Goal: Find contact information: Obtain details needed to contact an individual or organization

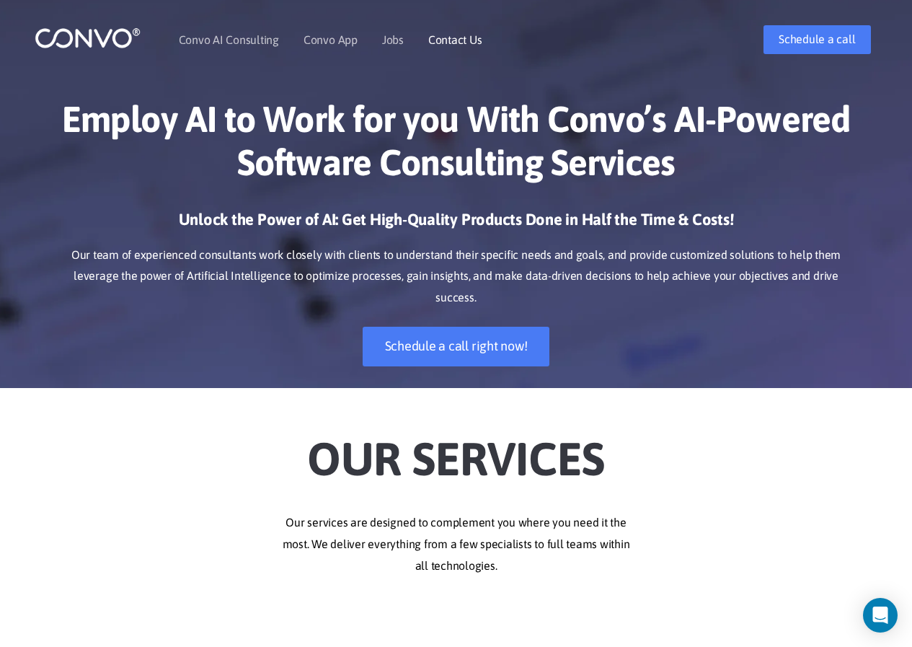
click at [446, 43] on link "Contact Us" at bounding box center [455, 40] width 54 height 12
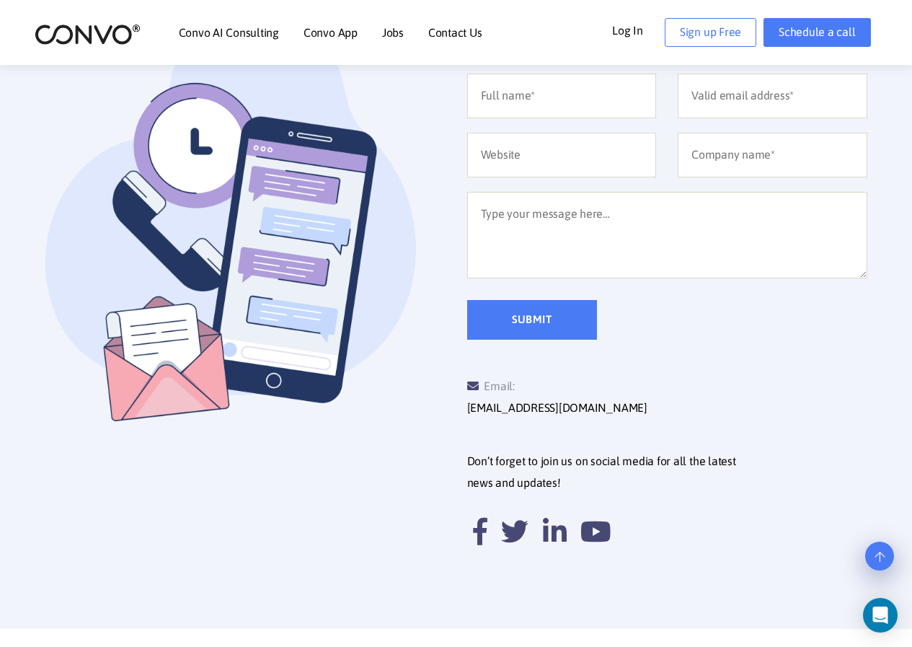
scroll to position [649, 0]
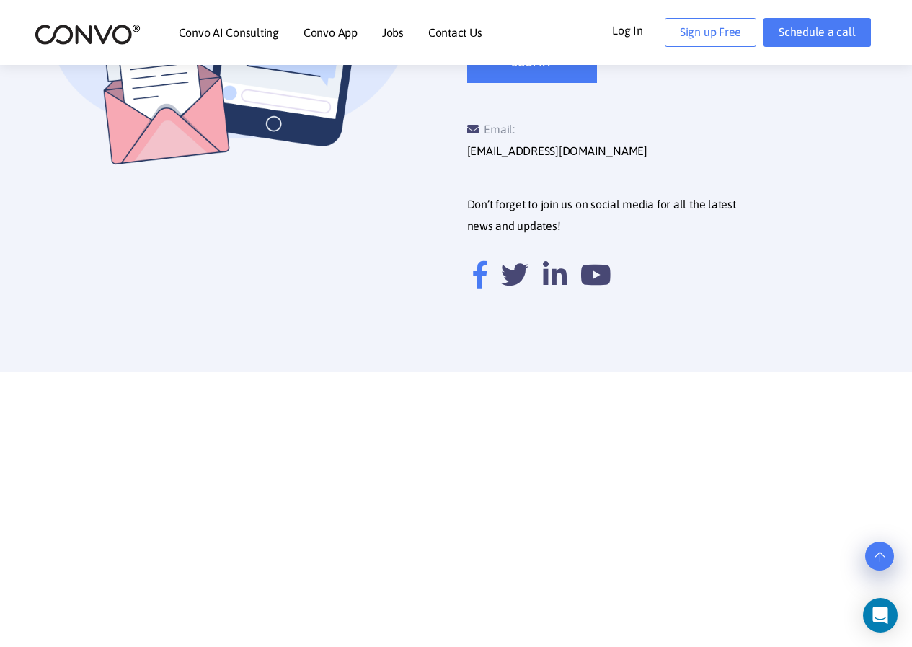
click at [476, 261] on icon at bounding box center [480, 274] width 14 height 27
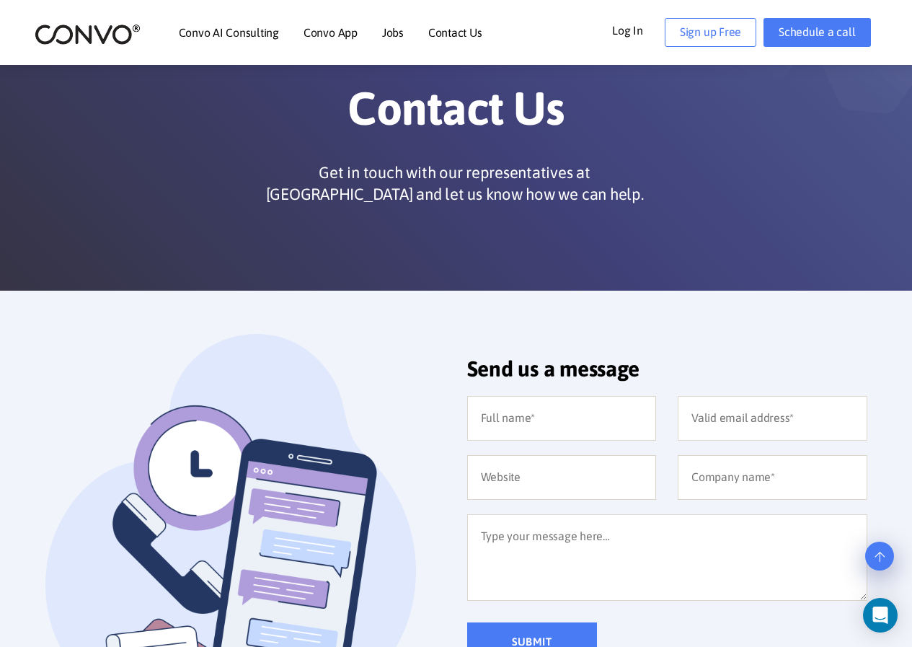
scroll to position [0, 0]
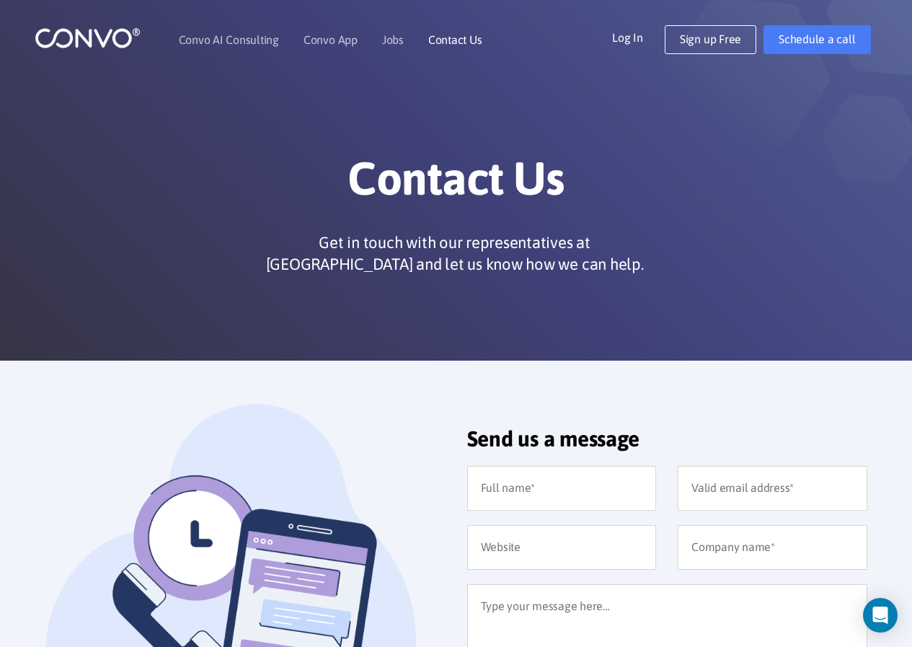
click at [458, 35] on link "Contact Us" at bounding box center [455, 40] width 54 height 12
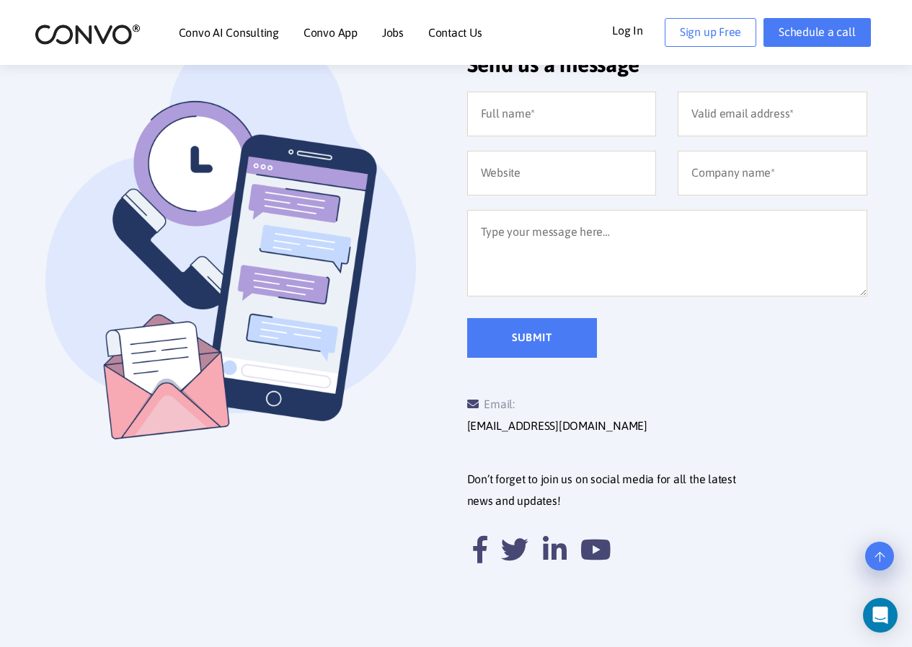
scroll to position [259, 0]
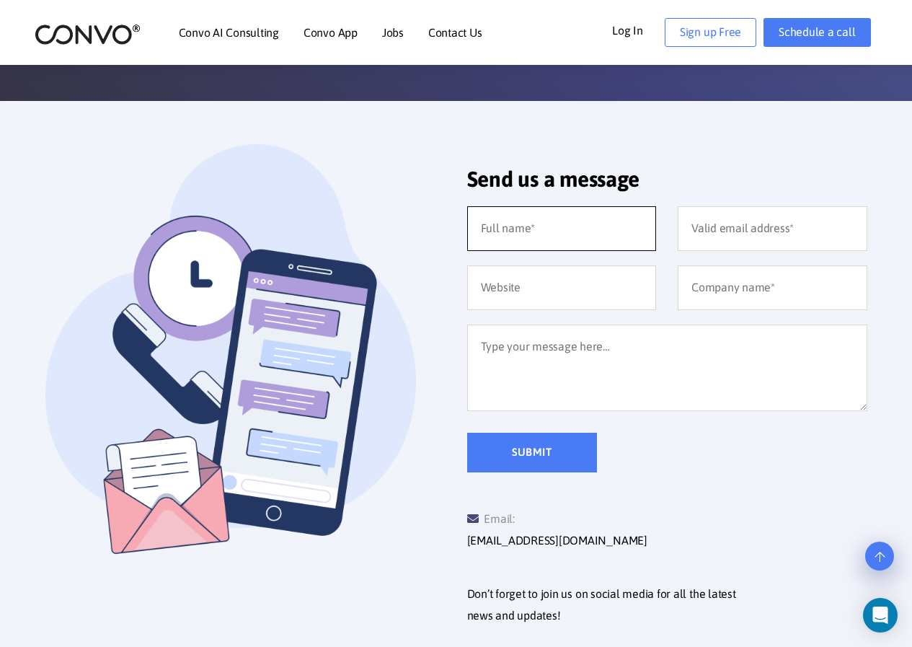
click at [530, 224] on input "text" at bounding box center [562, 228] width 190 height 45
type input "Ehtsham Ul Haq"
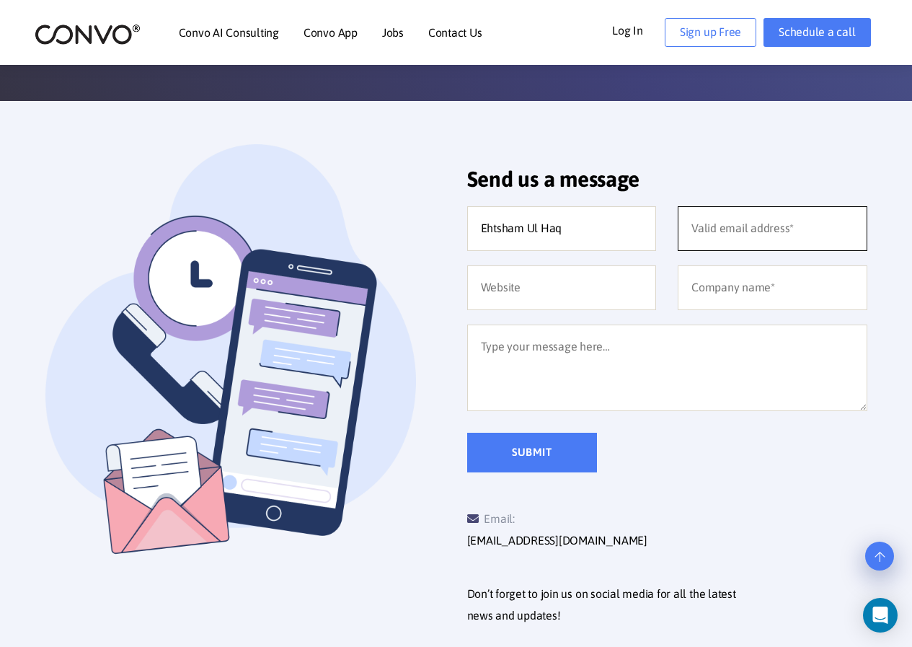
click at [720, 215] on input "email" at bounding box center [773, 228] width 190 height 45
type input "[DOMAIN_NAME][EMAIL_ADDRESS][DOMAIN_NAME]"
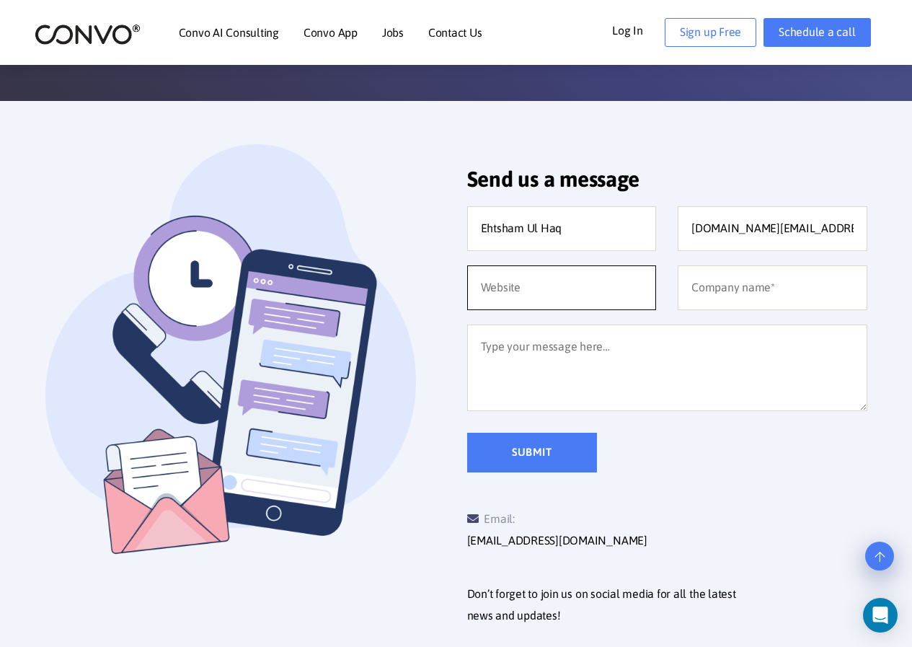
click at [561, 270] on input "text" at bounding box center [562, 287] width 190 height 45
click at [559, 284] on input "text" at bounding box center [562, 287] width 190 height 45
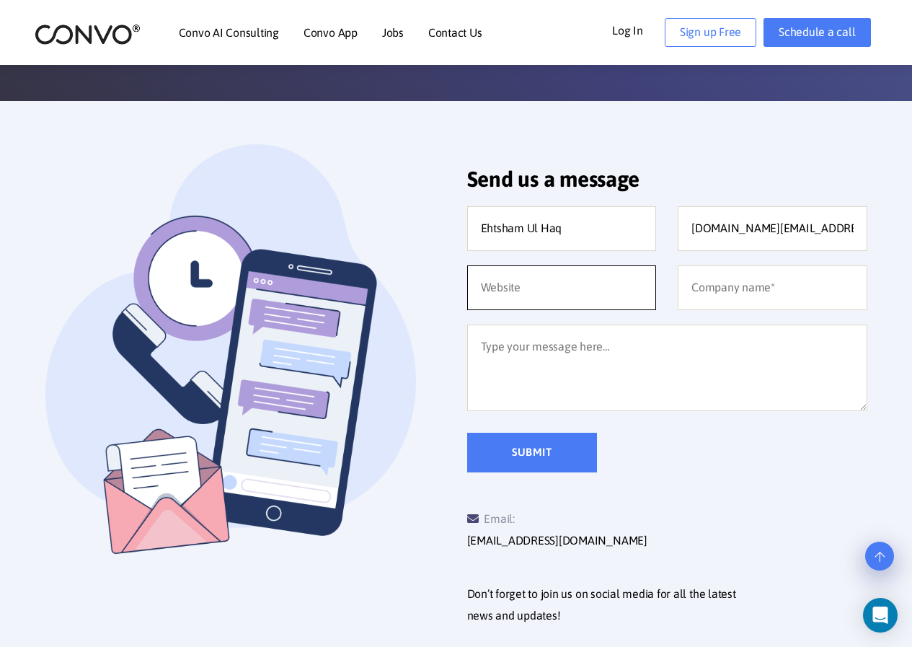
click at [559, 284] on input "text" at bounding box center [562, 287] width 190 height 45
